Goal: Find specific page/section: Find specific page/section

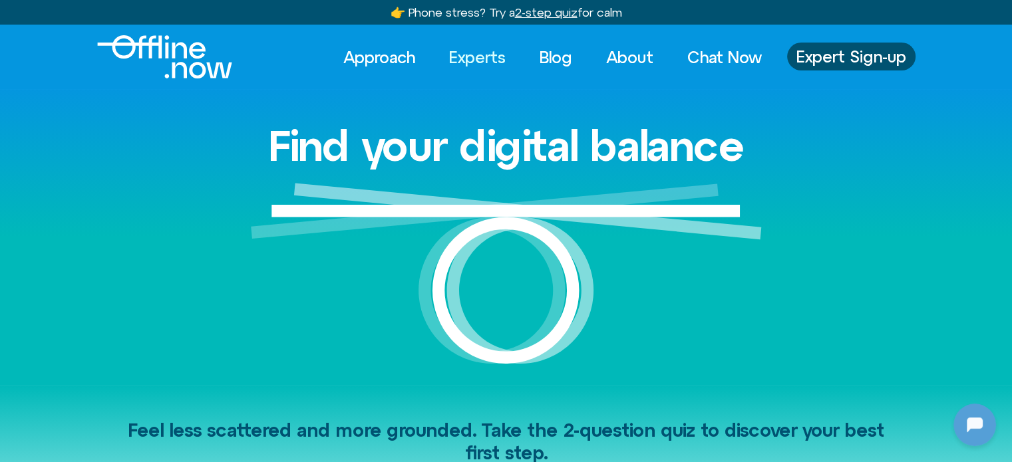
click at [486, 55] on link "Experts" at bounding box center [477, 57] width 80 height 29
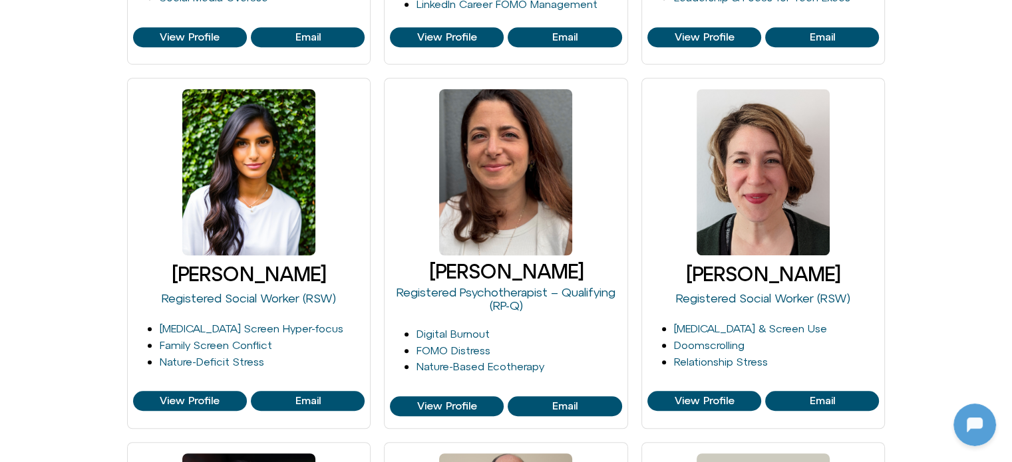
scroll to position [931, 0]
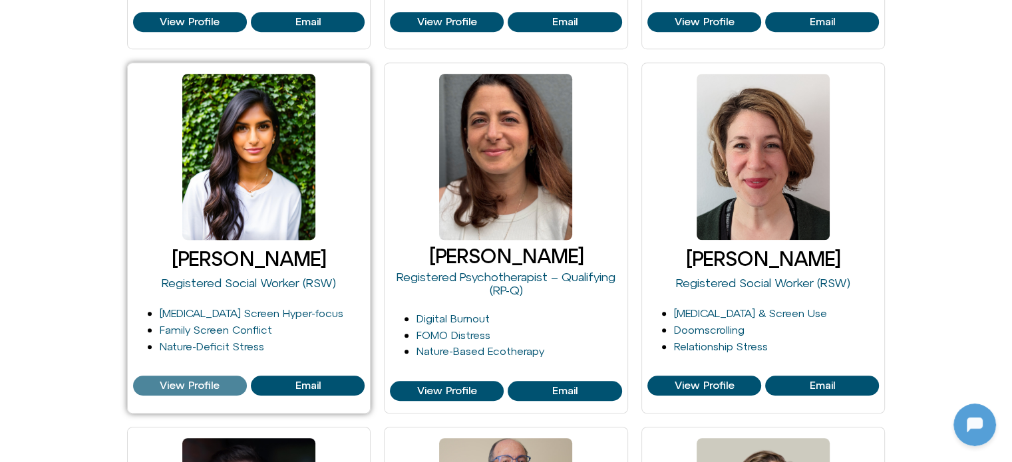
click at [189, 385] on span "View Profile" at bounding box center [190, 386] width 60 height 12
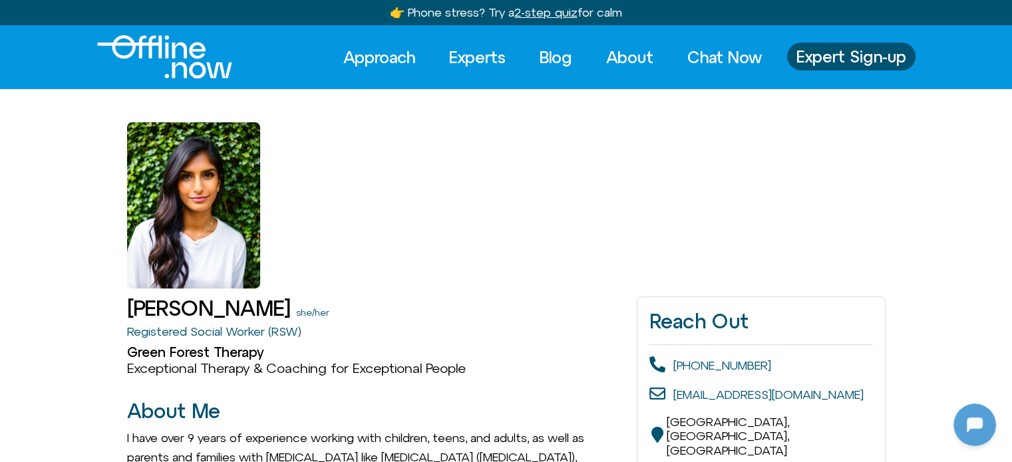
click at [231, 311] on h1 "[PERSON_NAME]" at bounding box center [209, 308] width 164 height 23
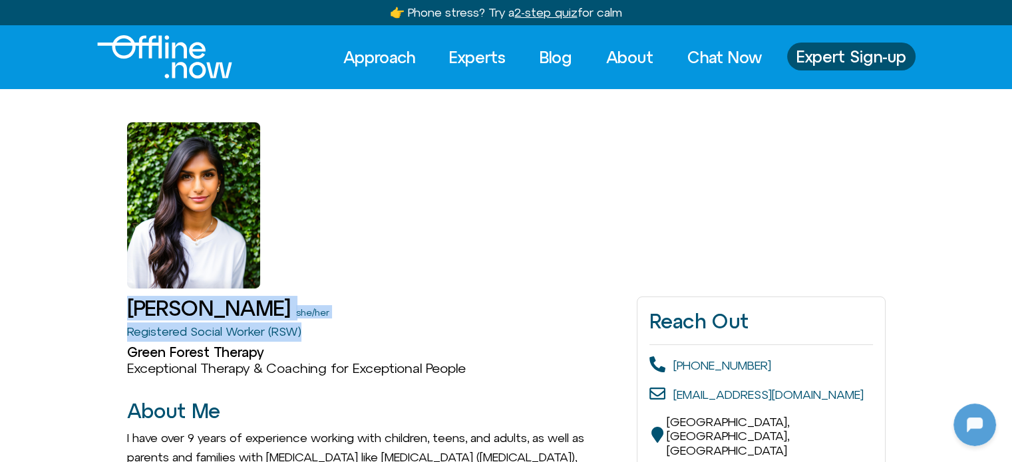
drag, startPoint x: 315, startPoint y: 332, endPoint x: 116, endPoint y: 301, distance: 201.3
copy div "[PERSON_NAME] she/her Registered Social Worker (RSW)"
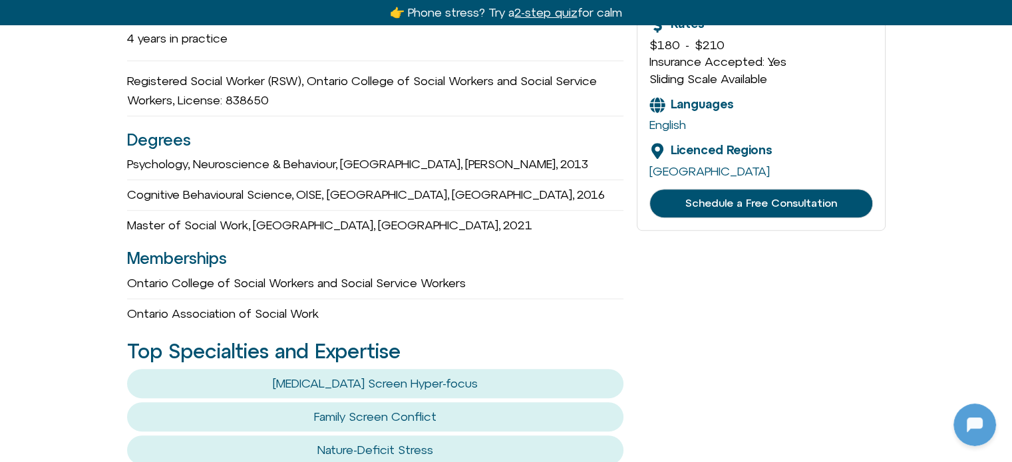
scroll to position [665, 0]
